Goal: Task Accomplishment & Management: Use online tool/utility

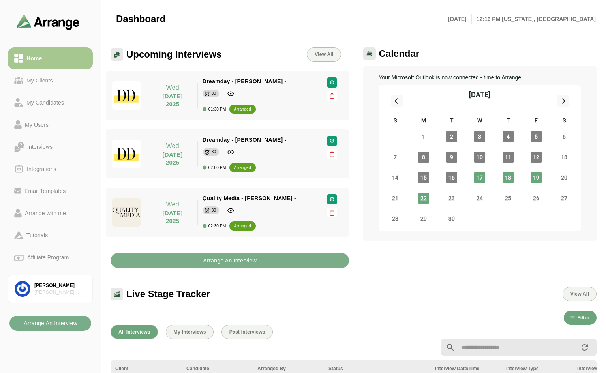
scroll to position [276, 0]
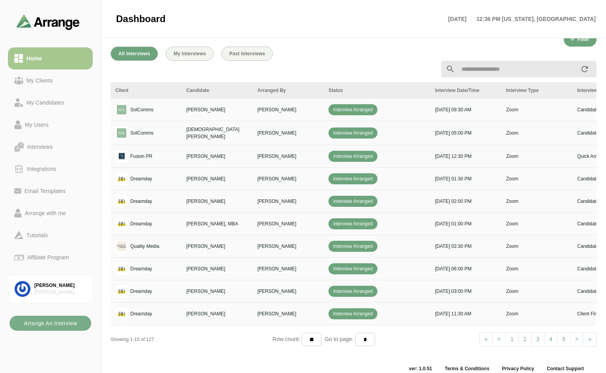
scroll to position [288, 0]
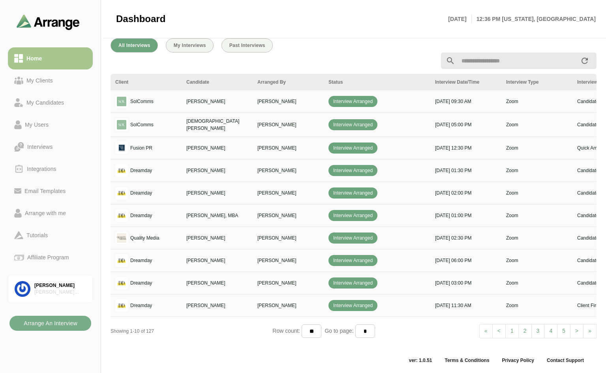
click at [575, 328] on span ">" at bounding box center [576, 331] width 3 height 6
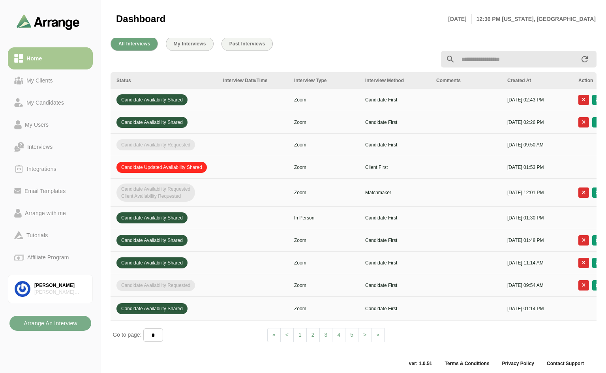
scroll to position [0, 271]
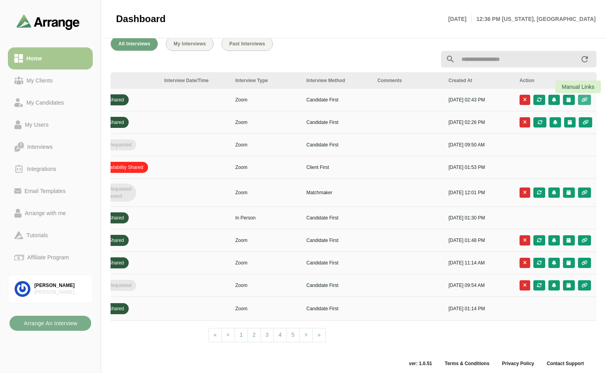
click at [586, 100] on icon "button" at bounding box center [584, 99] width 7 height 5
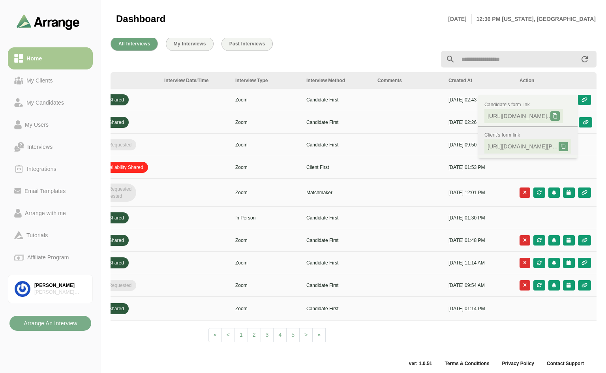
click at [564, 147] on icon at bounding box center [563, 147] width 6 height 6
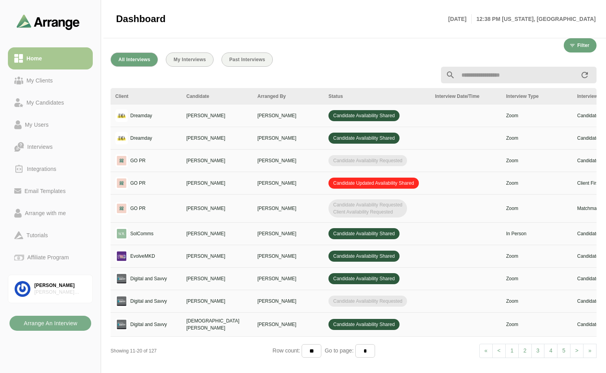
scroll to position [295, 0]
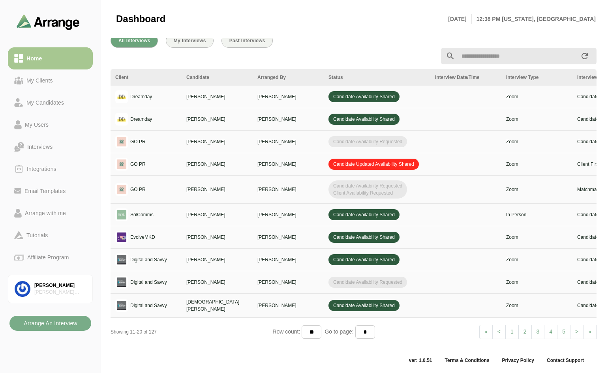
click at [512, 326] on link "1" at bounding box center [511, 332] width 13 height 14
select select "*"
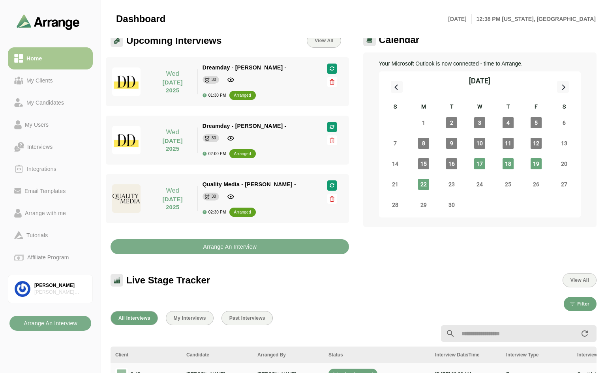
scroll to position [0, 0]
